Goal: Information Seeking & Learning: Learn about a topic

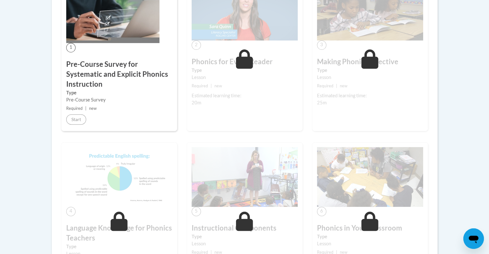
scroll to position [219, 0]
click at [211, 69] on body "This site uses cookies to help improve your learning experience. By continuing …" at bounding box center [244, 210] width 489 height 859
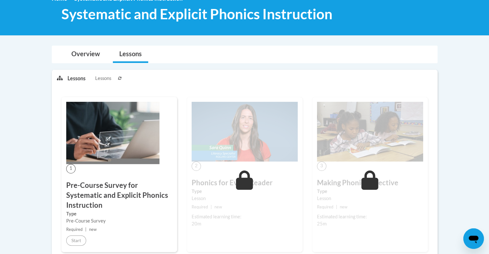
scroll to position [0, 0]
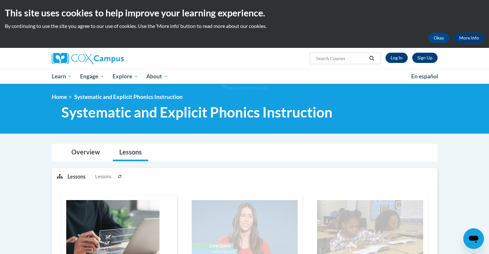
click at [211, 58] on link "Log In" at bounding box center [396, 58] width 22 height 10
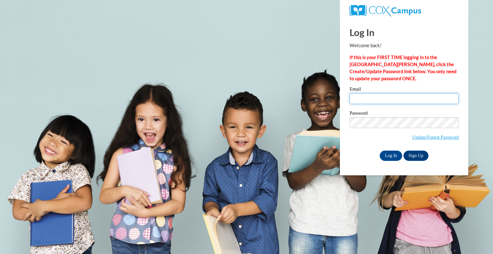
click at [420, 96] on input "Email" at bounding box center [404, 98] width 109 height 11
type input "dural@peshtigo.k12.wi.us"
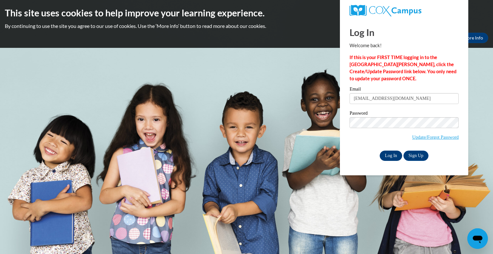
click at [390, 157] on input "Log In" at bounding box center [391, 156] width 22 height 10
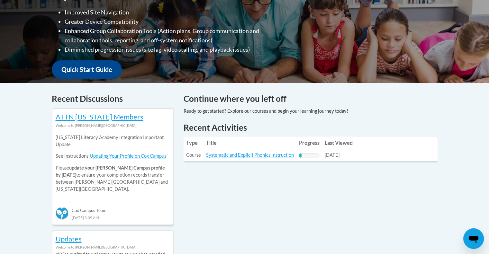
scroll to position [191, 0]
click at [264, 154] on link "Systematic and Explicit Phonics Instruction" at bounding box center [250, 154] width 88 height 5
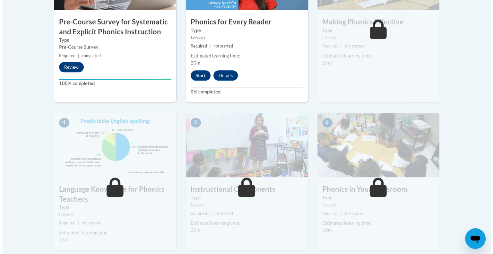
scroll to position [263, 0]
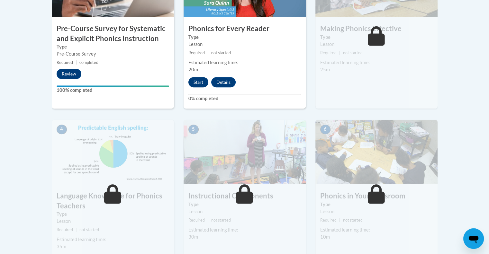
click at [195, 82] on button "Start" at bounding box center [198, 82] width 20 height 10
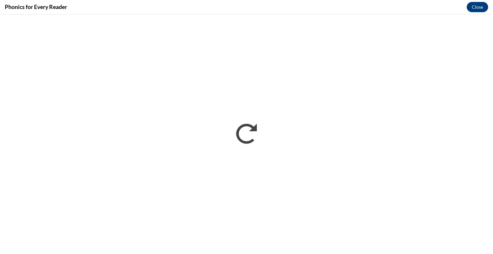
scroll to position [0, 0]
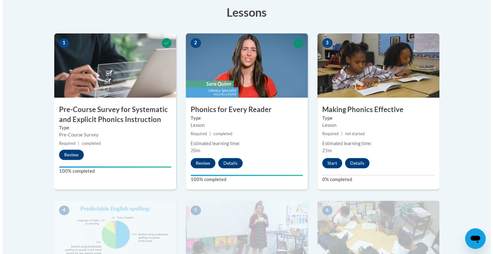
scroll to position [183, 0]
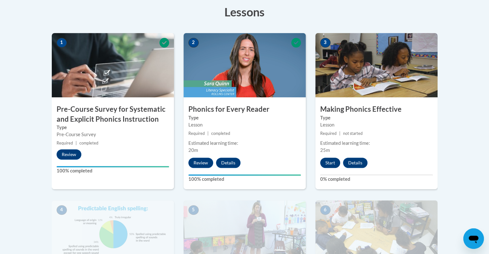
click at [330, 164] on button "Start" at bounding box center [330, 163] width 20 height 10
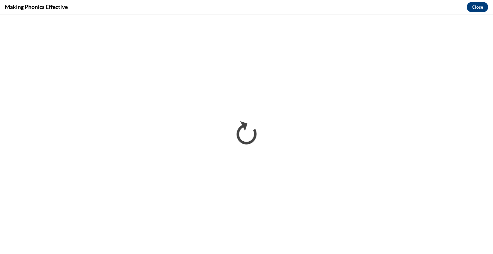
scroll to position [0, 0]
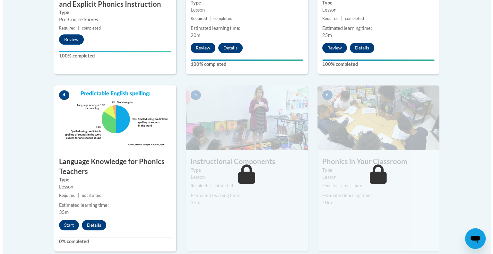
scroll to position [299, 0]
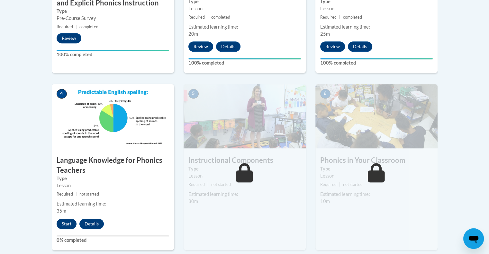
click at [65, 223] on button "Start" at bounding box center [67, 224] width 20 height 10
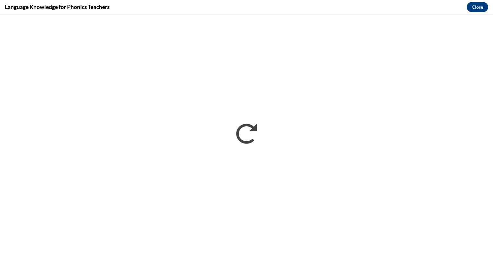
scroll to position [0, 0]
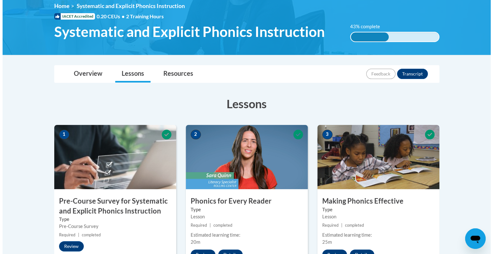
scroll to position [299, 0]
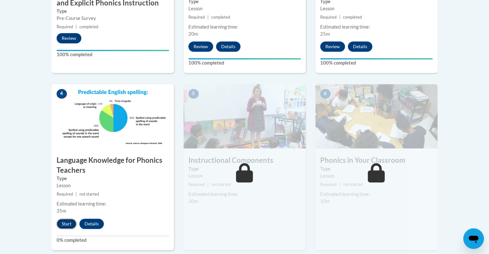
click at [65, 224] on button "Start" at bounding box center [67, 224] width 20 height 10
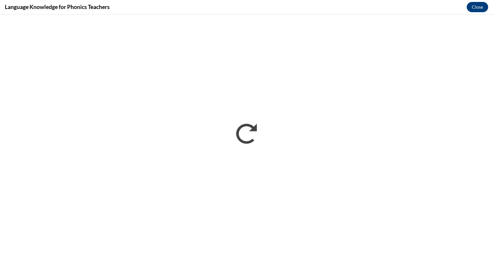
scroll to position [0, 0]
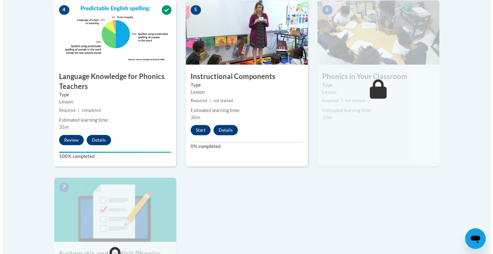
scroll to position [383, 0]
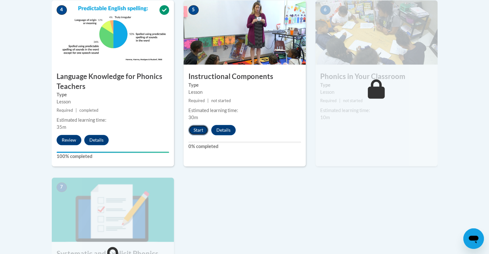
click at [197, 130] on button "Start" at bounding box center [198, 130] width 20 height 10
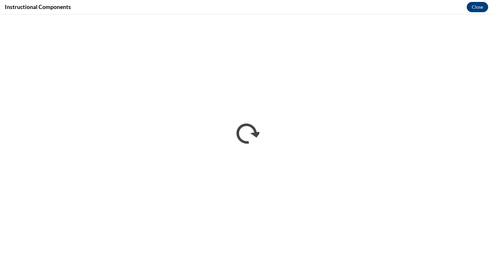
scroll to position [0, 0]
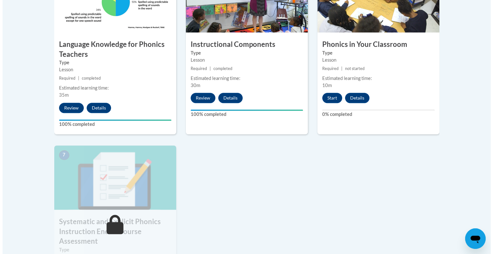
scroll to position [414, 0]
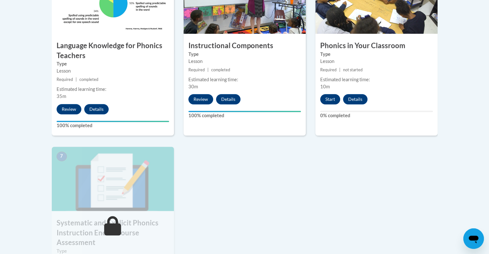
click at [330, 100] on button "Start" at bounding box center [330, 99] width 20 height 10
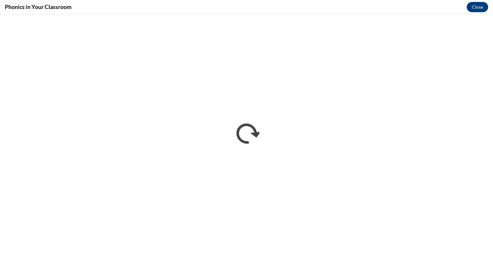
scroll to position [0, 0]
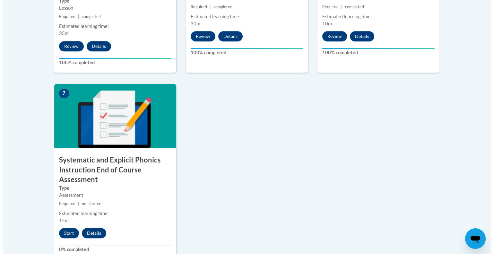
scroll to position [477, 0]
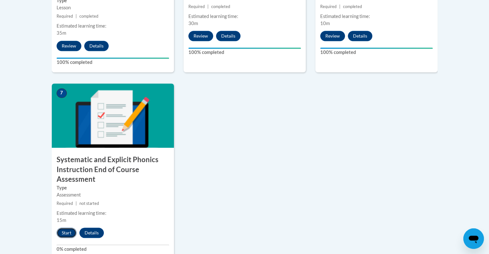
click at [66, 233] on button "Start" at bounding box center [67, 233] width 20 height 10
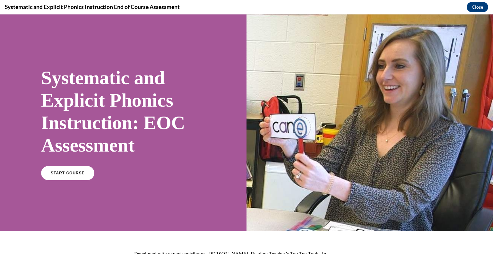
scroll to position [0, 0]
click at [67, 171] on span "START COURSE" at bounding box center [68, 173] width 36 height 5
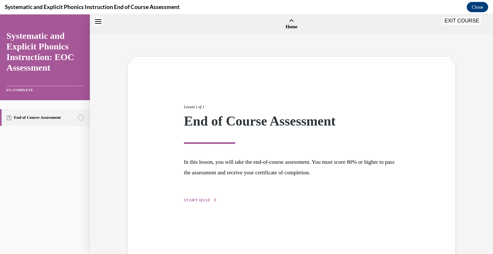
scroll to position [20, 0]
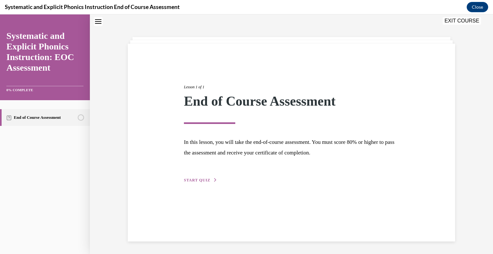
click at [191, 178] on span "START QUIZ" at bounding box center [197, 180] width 26 height 4
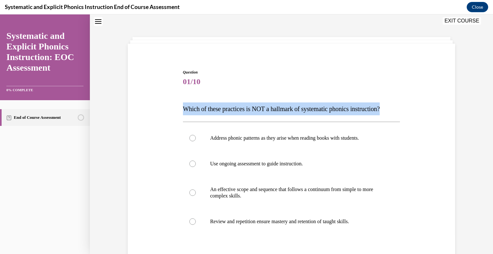
drag, startPoint x: 398, startPoint y: 106, endPoint x: 180, endPoint y: 109, distance: 218.1
click at [181, 109] on div "Question 01/10 Which of these practices is NOT a hallmark of systematic phonics…" at bounding box center [291, 187] width 221 height 254
copy span "Which of these practices is NOT a hallmark of systematic phonics instruction?"
click at [394, 112] on p "Which of these practices is NOT a hallmark of systematic phonics instruction?" at bounding box center [291, 108] width 217 height 13
drag, startPoint x: 394, startPoint y: 112, endPoint x: 174, endPoint y: 115, distance: 220.7
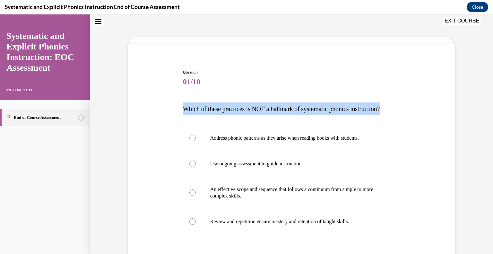
click at [174, 115] on div "Question 01/10 Which of these practices is NOT a hallmark of systematic phonics…" at bounding box center [291, 182] width 331 height 264
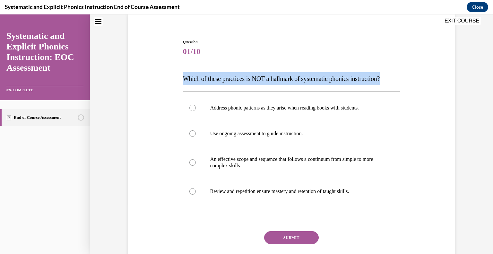
scroll to position [55, 0]
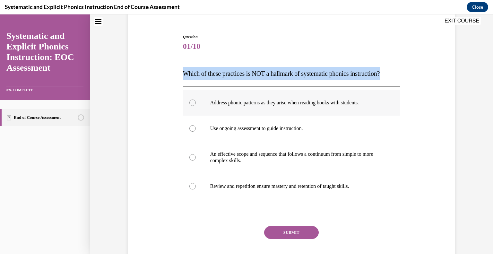
click at [296, 104] on p "Address phonic patterns as they arise when reading books with students." at bounding box center [297, 103] width 174 height 6
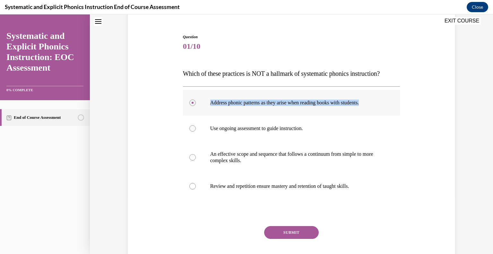
drag, startPoint x: 378, startPoint y: 103, endPoint x: 207, endPoint y: 105, distance: 170.9
click at [207, 105] on div "Address phonic patterns as they arise when reading books with students." at bounding box center [291, 103] width 217 height 26
copy p "Address phonic patterns as they arise when reading books with students."
click at [296, 234] on button "SUBMIT" at bounding box center [291, 232] width 55 height 13
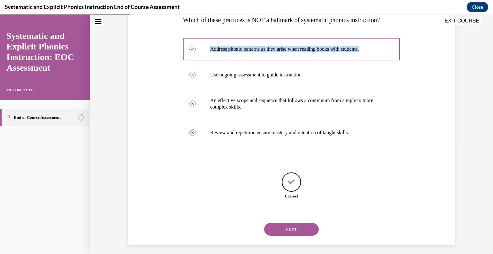
scroll to position [113, 0]
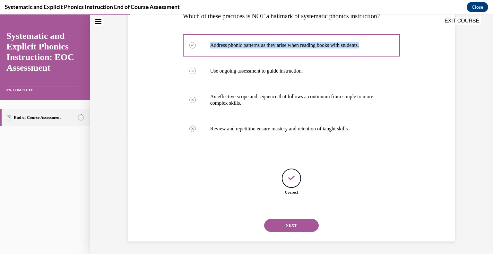
click at [300, 226] on button "NEXT" at bounding box center [291, 225] width 55 height 13
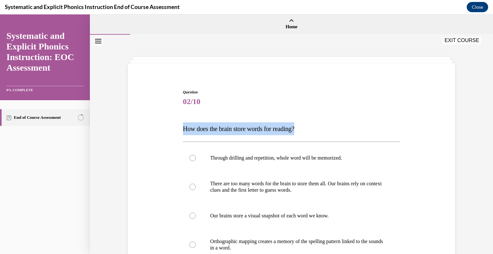
drag, startPoint x: 306, startPoint y: 128, endPoint x: 172, endPoint y: 126, distance: 133.6
click at [172, 126] on div "Question 02/10 How does the brain store words for reading? Through drilling and…" at bounding box center [291, 205] width 331 height 270
copy span "How does the brain store words for reading?"
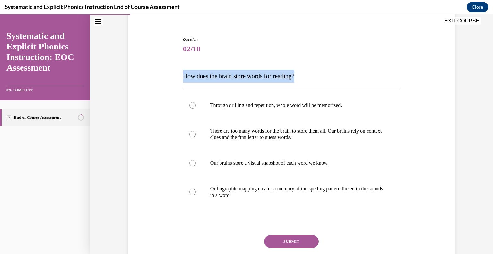
scroll to position [54, 0]
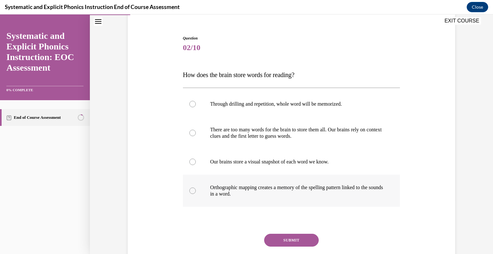
click at [190, 191] on div at bounding box center [193, 191] width 6 height 6
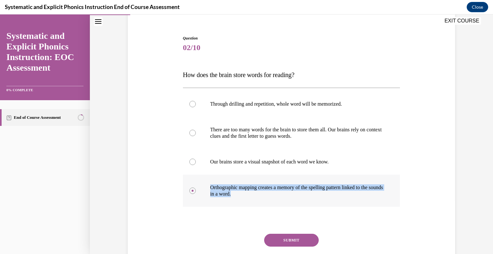
drag, startPoint x: 257, startPoint y: 195, endPoint x: 207, endPoint y: 186, distance: 50.6
click at [207, 186] on div "Orthographic mapping creates a memory of the spelling pattern linked to the sou…" at bounding box center [291, 191] width 217 height 32
copy p "Orthographic mapping creates a memory of the spelling pattern linked to the sou…"
click at [288, 239] on button "SUBMIT" at bounding box center [291, 240] width 55 height 13
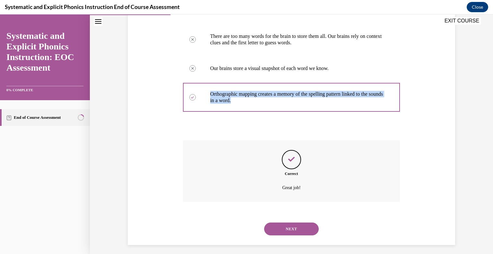
scroll to position [151, 0]
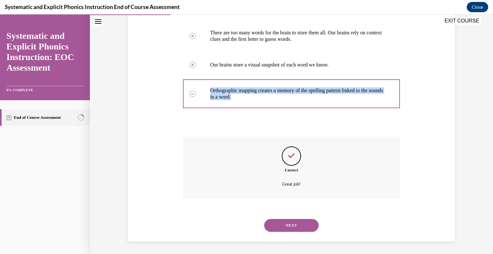
click at [304, 230] on button "NEXT" at bounding box center [291, 225] width 55 height 13
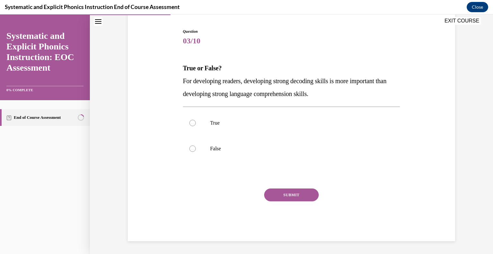
scroll to position [60, 0]
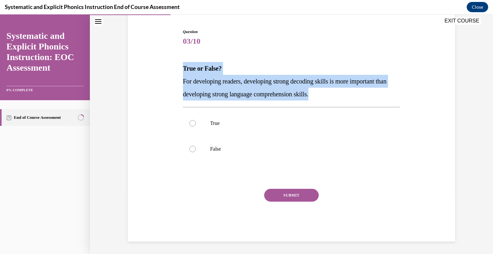
drag, startPoint x: 331, startPoint y: 96, endPoint x: 175, endPoint y: 70, distance: 157.6
click at [175, 70] on div "Question 03/10 True or False? For developing readers, developing strong decodin…" at bounding box center [291, 126] width 331 height 232
copy div "True or False? For developing readers, developing strong decoding skills is mor…"
click at [190, 116] on div at bounding box center [291, 124] width 217 height 26
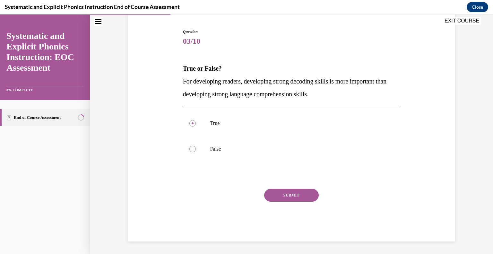
click at [284, 198] on button "SUBMIT" at bounding box center [291, 195] width 55 height 13
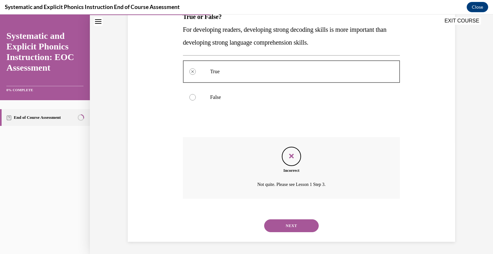
scroll to position [112, 0]
drag, startPoint x: 224, startPoint y: 96, endPoint x: 206, endPoint y: 98, distance: 17.8
click at [206, 98] on div "False" at bounding box center [291, 97] width 217 height 26
copy p "False"
click at [305, 227] on button "NEXT" at bounding box center [291, 225] width 55 height 13
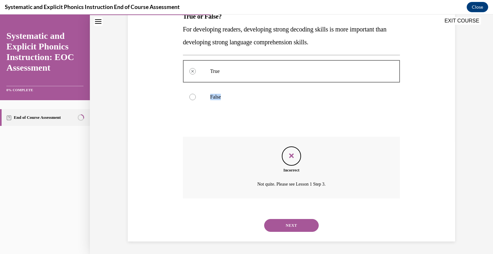
scroll to position [0, 0]
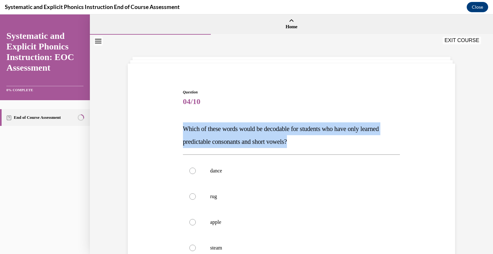
drag, startPoint x: 303, startPoint y: 144, endPoint x: 176, endPoint y: 131, distance: 127.3
click at [176, 131] on div "Question 04/10 Which of these words would be decodable for students who have on…" at bounding box center [291, 205] width 331 height 270
copy span "Which of these words would be decodable for students who have only learned pred…"
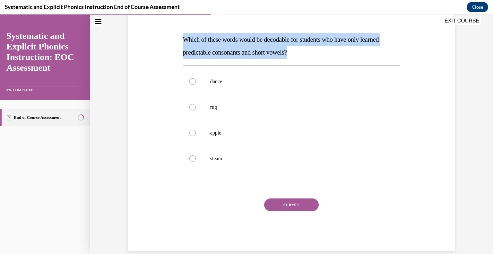
scroll to position [99, 0]
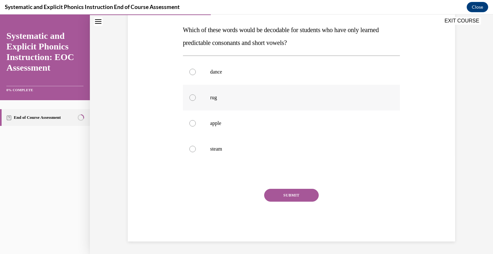
click at [190, 96] on div at bounding box center [193, 97] width 6 height 6
drag, startPoint x: 218, startPoint y: 95, endPoint x: 208, endPoint y: 96, distance: 11.0
click at [210, 96] on p "rug" at bounding box center [297, 97] width 174 height 6
copy p "rug"
click at [286, 191] on button "SUBMIT" at bounding box center [291, 195] width 55 height 13
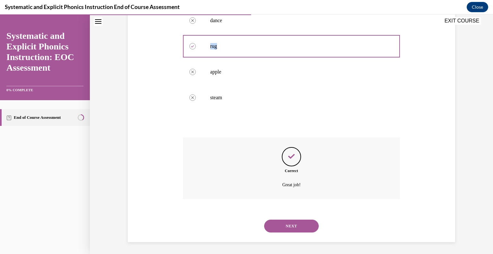
scroll to position [151, 0]
click at [298, 225] on button "NEXT" at bounding box center [291, 225] width 55 height 13
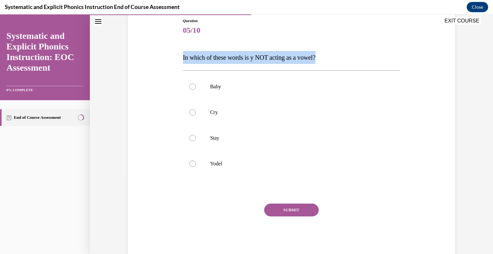
drag, startPoint x: 319, startPoint y: 60, endPoint x: 178, endPoint y: 64, distance: 140.7
click at [178, 64] on div "Question 05/10 In which of these words is y NOT acting as a vowel? Baby Cry Sta…" at bounding box center [291, 128] width 331 height 258
copy span "In which of these words is y NOT acting as a vowel?"
click at [189, 160] on div at bounding box center [291, 164] width 217 height 26
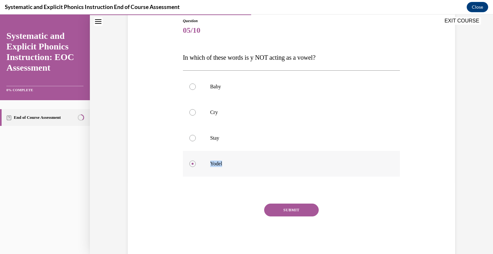
drag, startPoint x: 230, startPoint y: 163, endPoint x: 199, endPoint y: 166, distance: 30.7
click at [199, 166] on div "Yodel" at bounding box center [291, 164] width 217 height 26
copy p "Yodel"
click at [297, 212] on button "SUBMIT" at bounding box center [291, 210] width 55 height 13
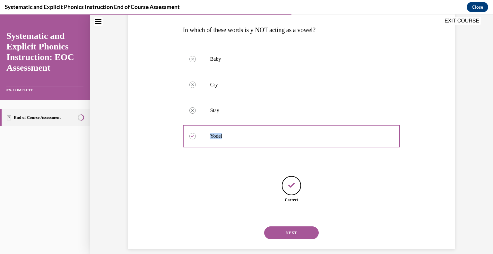
scroll to position [106, 0]
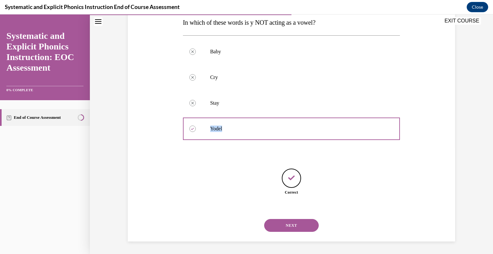
click at [298, 226] on button "NEXT" at bounding box center [291, 225] width 55 height 13
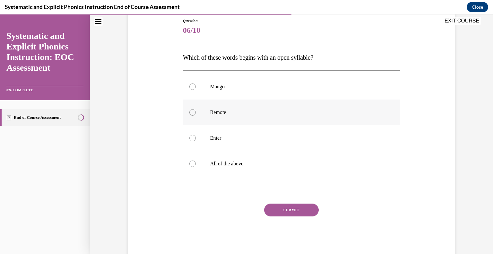
click at [190, 113] on div at bounding box center [193, 112] width 6 height 6
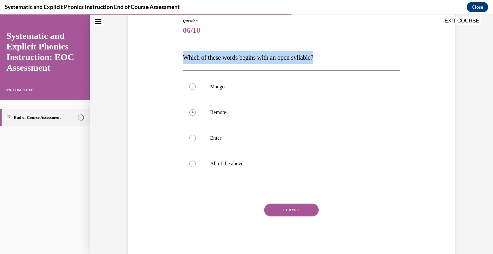
drag, startPoint x: 333, startPoint y: 57, endPoint x: 181, endPoint y: 60, distance: 151.6
click at [183, 60] on p "Which of these words begins with an open syllable?" at bounding box center [291, 57] width 217 height 13
click at [304, 208] on button "SUBMIT" at bounding box center [291, 210] width 55 height 13
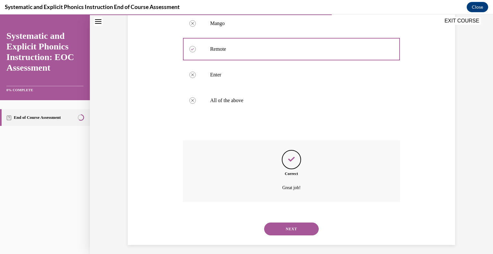
scroll to position [138, 0]
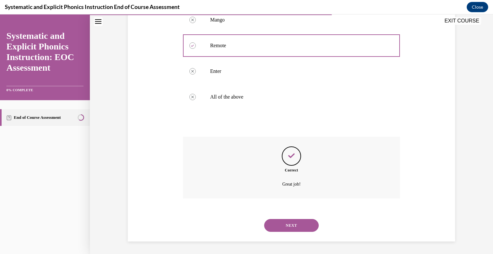
click at [298, 224] on button "NEXT" at bounding box center [291, 225] width 55 height 13
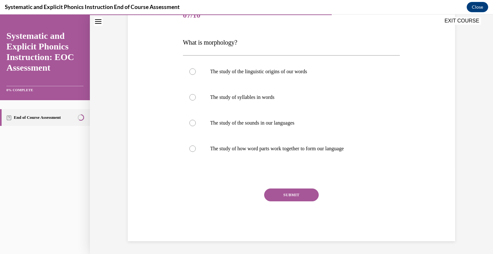
scroll to position [71, 0]
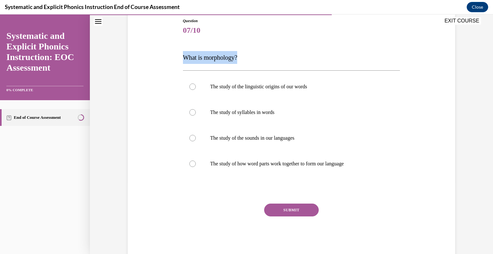
drag, startPoint x: 226, startPoint y: 56, endPoint x: 177, endPoint y: 58, distance: 48.9
click at [177, 58] on div "Question 07/10 What is morphology? The study of the linguistic origins of our w…" at bounding box center [291, 128] width 331 height 258
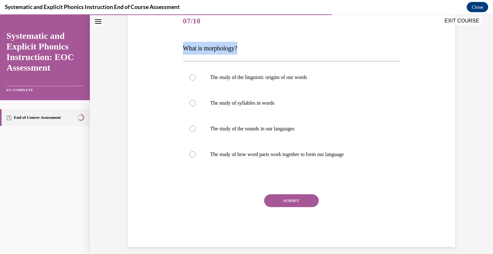
scroll to position [85, 0]
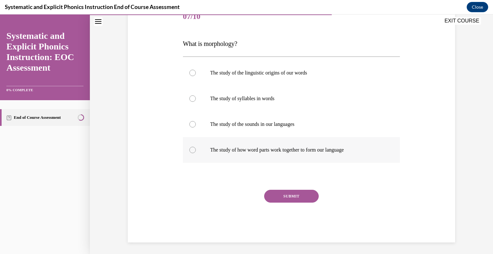
click at [192, 146] on div at bounding box center [291, 150] width 217 height 26
drag, startPoint x: 354, startPoint y: 150, endPoint x: 208, endPoint y: 150, distance: 146.2
click at [210, 150] on p "The study of how word parts work together to form our language" at bounding box center [297, 150] width 174 height 6
click at [305, 194] on button "SUBMIT" at bounding box center [291, 196] width 55 height 13
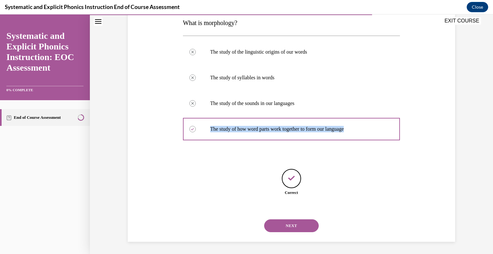
scroll to position [106, 0]
click at [296, 224] on button "NEXT" at bounding box center [291, 225] width 55 height 13
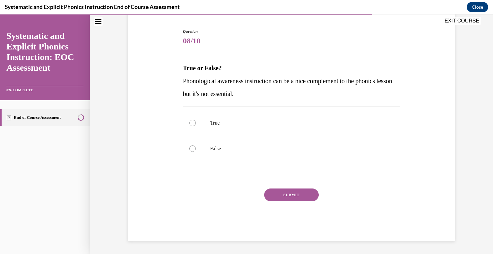
scroll to position [60, 0]
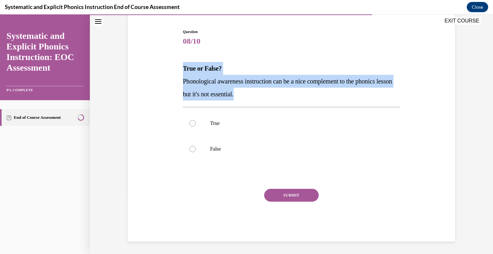
drag, startPoint x: 270, startPoint y: 94, endPoint x: 180, endPoint y: 63, distance: 94.6
click at [183, 63] on div "True or False? Phonological awareness instruction can be a nice complement to t…" at bounding box center [291, 81] width 217 height 39
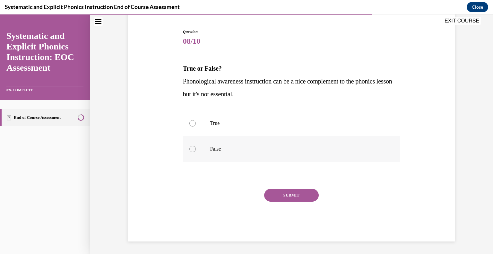
click at [190, 151] on div at bounding box center [193, 149] width 6 height 6
drag, startPoint x: 226, startPoint y: 148, endPoint x: 202, endPoint y: 151, distance: 23.9
click at [202, 151] on div "False" at bounding box center [291, 149] width 217 height 26
click at [300, 192] on button "SUBMIT" at bounding box center [291, 195] width 55 height 13
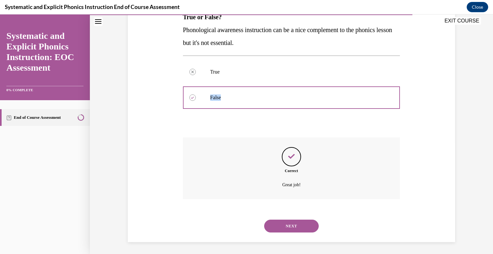
scroll to position [112, 0]
click at [296, 223] on button "NEXT" at bounding box center [291, 225] width 55 height 13
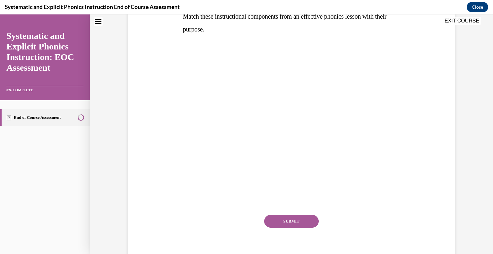
scroll to position [0, 0]
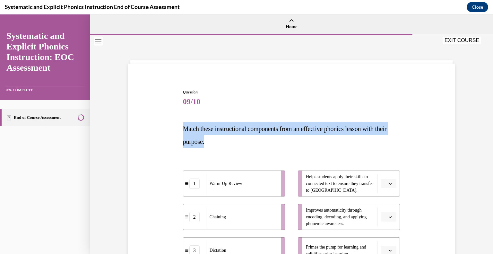
drag, startPoint x: 231, startPoint y: 147, endPoint x: 171, endPoint y: 131, distance: 61.8
click at [171, 131] on div "Question 09/10 Match these instructional components from an effective phonics l…" at bounding box center [291, 223] width 331 height 306
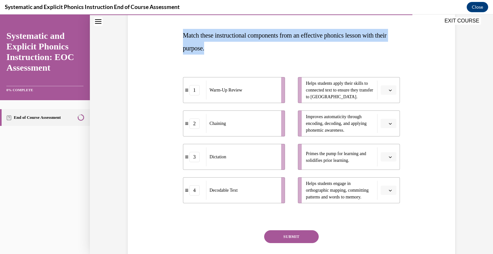
scroll to position [94, 0]
click at [388, 123] on span "button" at bounding box center [390, 123] width 4 height 4
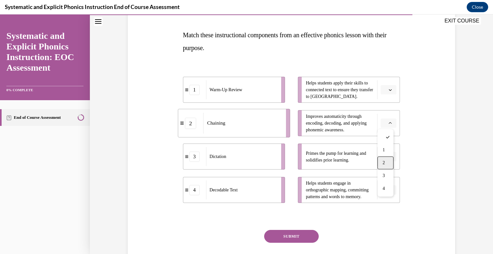
click at [385, 162] on span "2" at bounding box center [384, 162] width 2 height 5
click at [390, 89] on span "button" at bounding box center [390, 90] width 4 height 4
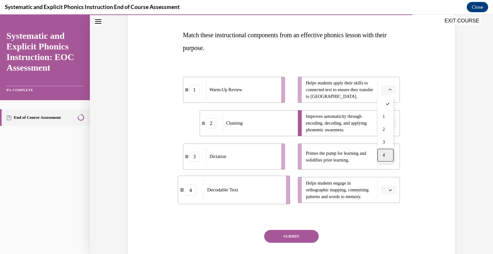
click at [387, 155] on div "4" at bounding box center [386, 155] width 16 height 13
click at [389, 189] on icon "button" at bounding box center [390, 190] width 3 height 3
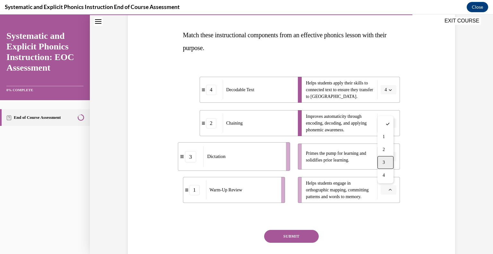
click at [385, 163] on div "3" at bounding box center [386, 162] width 16 height 13
click at [389, 155] on icon "button" at bounding box center [390, 156] width 3 height 3
click at [385, 181] on span "1" at bounding box center [384, 183] width 2 height 5
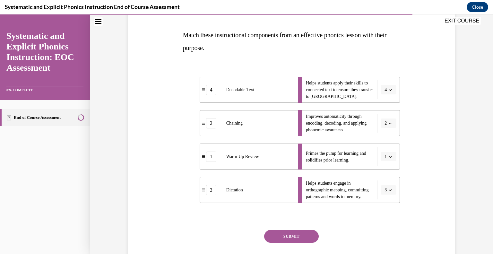
click at [226, 87] on span "Decodable Text" at bounding box center [240, 89] width 28 height 7
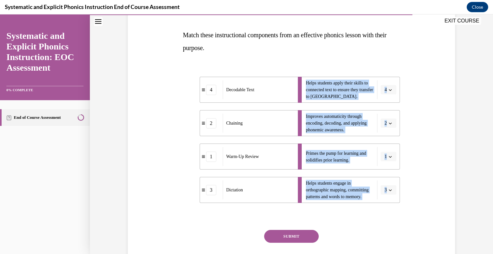
drag, startPoint x: 309, startPoint y: 93, endPoint x: 390, endPoint y: 190, distance: 127.1
click at [390, 190] on ul "Helps students apply their skills to connected text to ensure they transfer to …" at bounding box center [346, 140] width 109 height 126
click at [296, 236] on button "SUBMIT" at bounding box center [291, 236] width 55 height 13
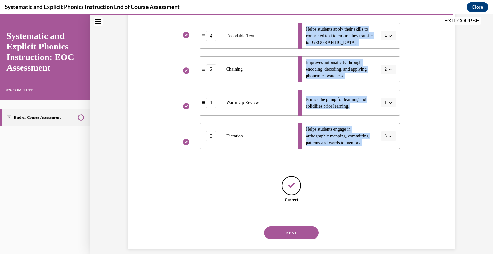
scroll to position [155, 0]
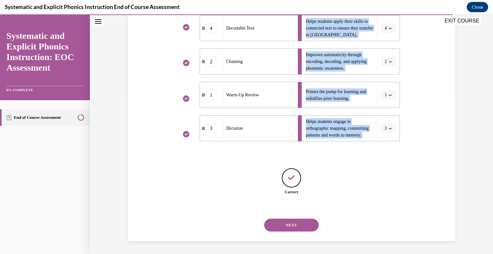
click at [301, 221] on button "NEXT" at bounding box center [291, 225] width 55 height 13
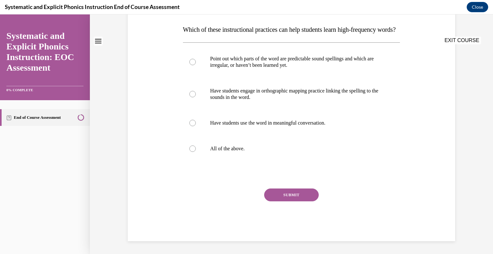
scroll to position [0, 0]
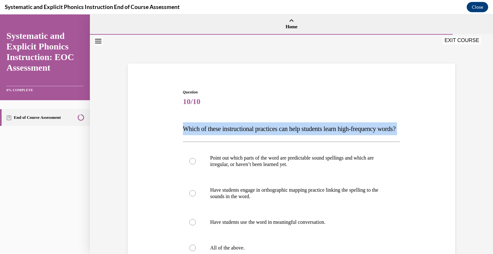
drag, startPoint x: 221, startPoint y: 143, endPoint x: 176, endPoint y: 129, distance: 46.7
click at [176, 129] on div "Question 10/10 Which of these instructional practices can help students learn h…" at bounding box center [291, 205] width 331 height 270
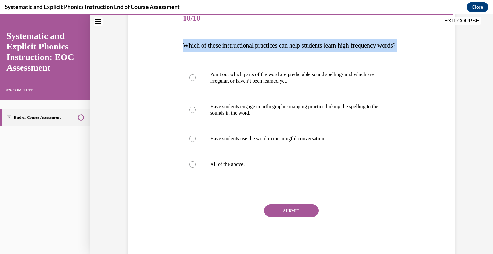
scroll to position [87, 0]
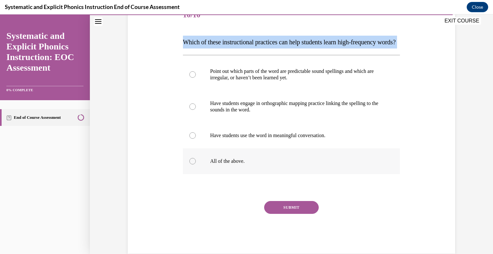
click at [193, 172] on div at bounding box center [291, 161] width 217 height 26
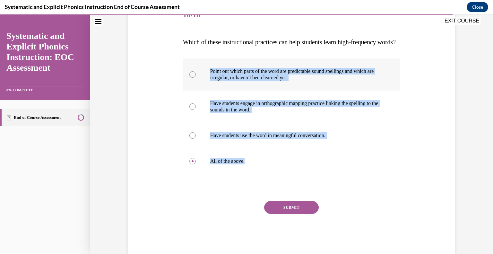
drag, startPoint x: 233, startPoint y: 141, endPoint x: 209, endPoint y: 96, distance: 51.2
click at [209, 96] on div "Point out which parts of the word are predictable sound spellings and which are…" at bounding box center [291, 116] width 217 height 116
click at [304, 214] on button "SUBMIT" at bounding box center [291, 207] width 55 height 13
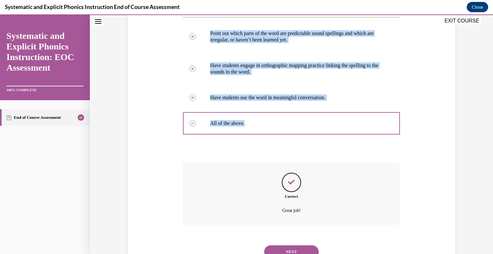
scroll to position [164, 0]
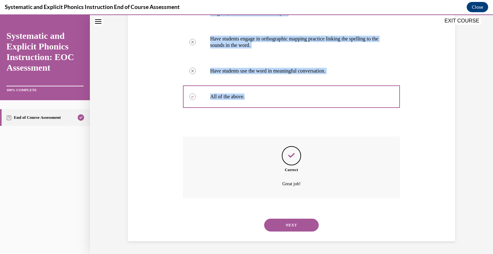
click at [303, 224] on button "NEXT" at bounding box center [291, 225] width 55 height 13
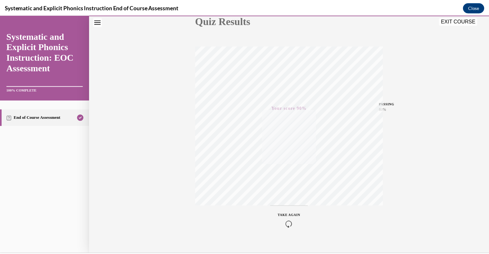
scroll to position [89, 0]
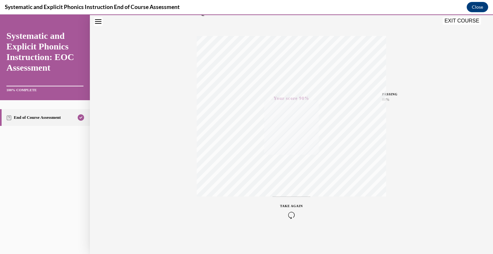
click at [469, 22] on button "EXIT COURSE" at bounding box center [462, 21] width 39 height 8
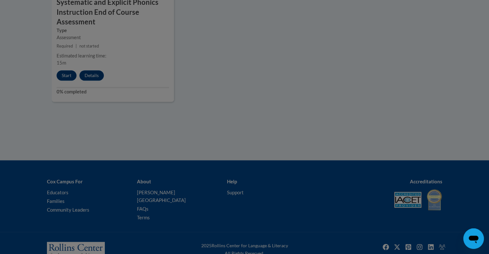
scroll to position [635, 0]
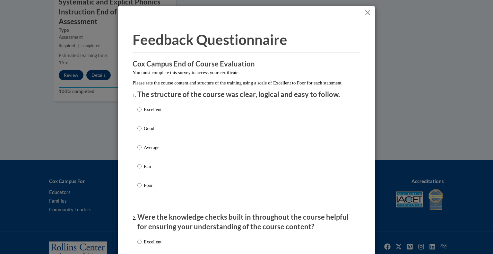
click at [364, 13] on button "Close" at bounding box center [368, 13] width 8 height 8
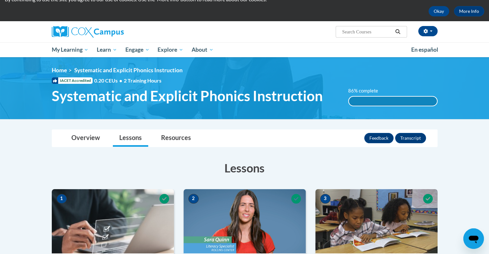
scroll to position [26, 0]
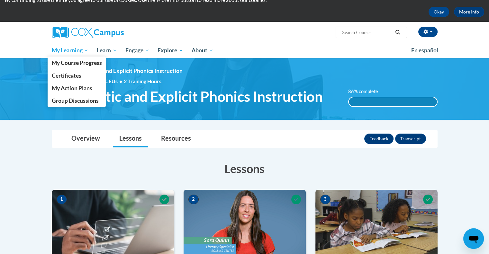
click at [69, 48] on span "My Learning" at bounding box center [69, 51] width 37 height 8
click at [90, 66] on span "My Course Progress" at bounding box center [76, 62] width 50 height 7
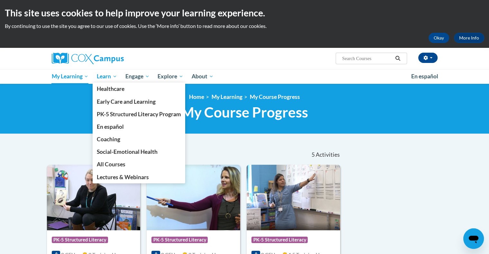
click at [109, 77] on span "Learn" at bounding box center [107, 77] width 20 height 8
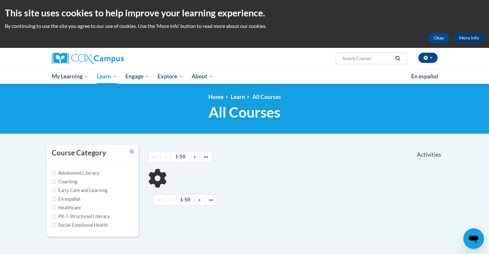
click at [98, 216] on label "PK-5 Structured Literacy" at bounding box center [81, 216] width 58 height 7
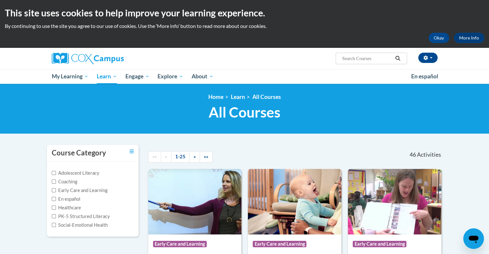
click at [101, 214] on label "PK-5 Structured Literacy" at bounding box center [81, 216] width 58 height 7
click at [56, 214] on input "PK-5 Structured Literacy" at bounding box center [54, 216] width 4 height 4
checkbox input "true"
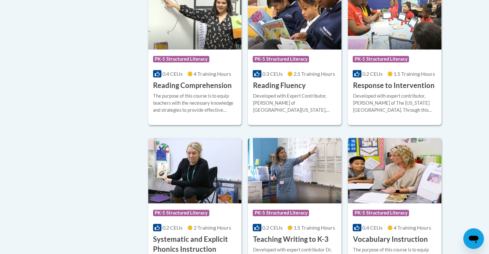
scroll to position [519, 0]
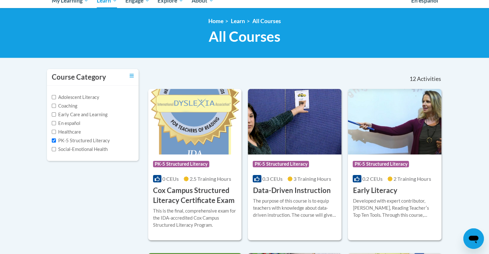
scroll to position [0, 0]
